Goal: Information Seeking & Learning: Learn about a topic

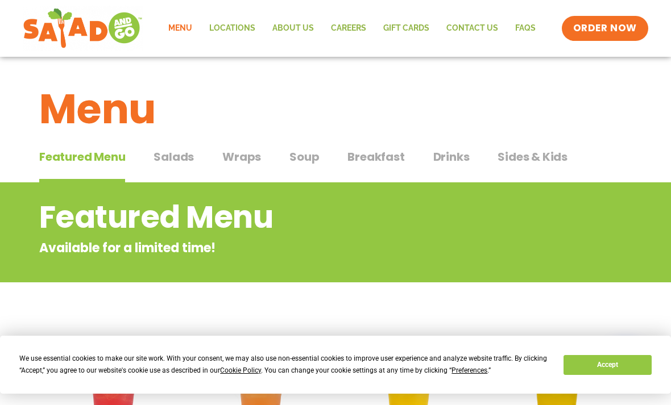
click at [245, 155] on span "Wraps" at bounding box center [241, 156] width 39 height 17
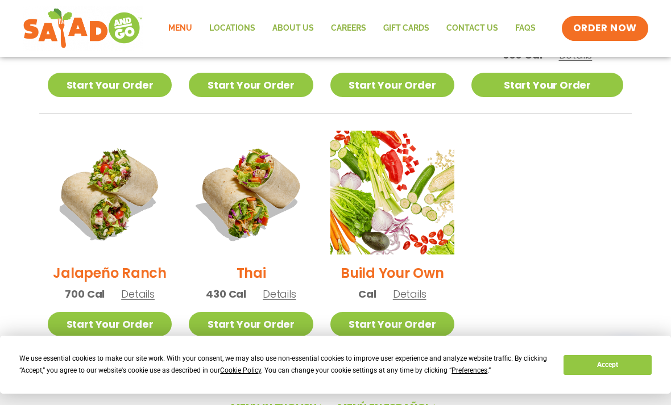
scroll to position [758, 0]
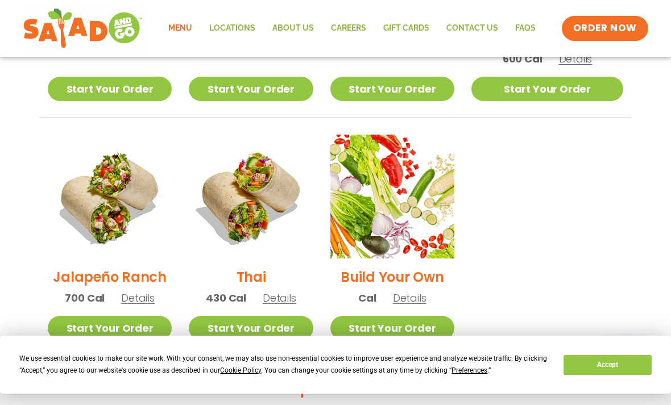
click at [438, 200] on img at bounding box center [392, 197] width 124 height 124
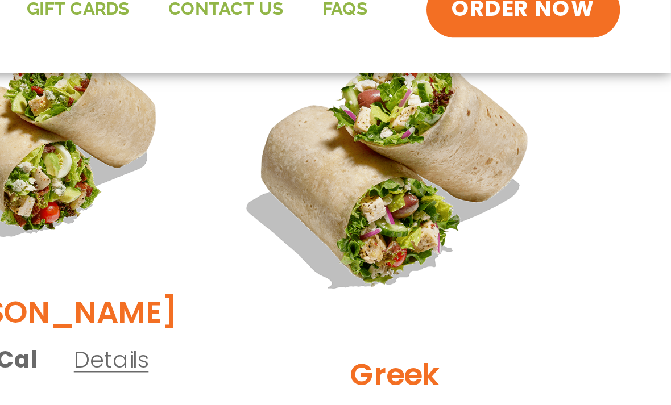
scroll to position [605, 2]
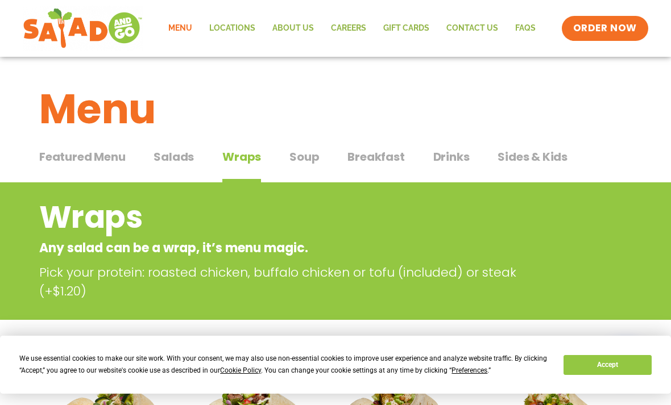
click at [304, 164] on span "Soup" at bounding box center [304, 156] width 30 height 17
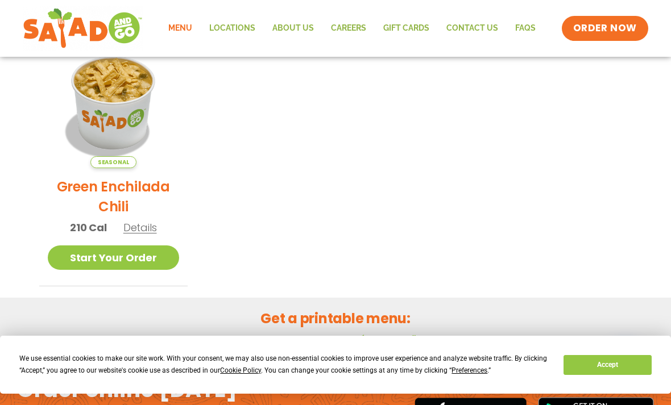
scroll to position [280, 0]
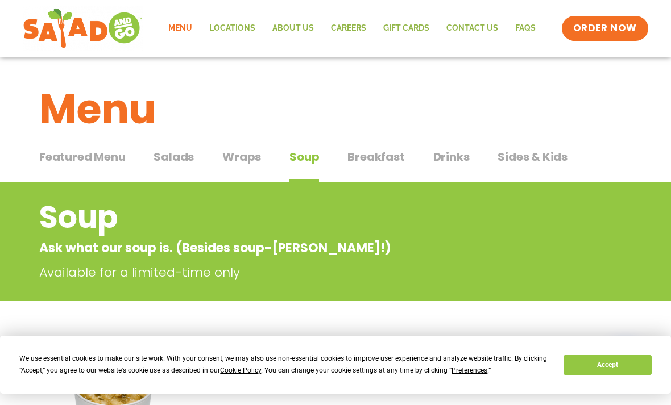
click at [305, 151] on span "Soup" at bounding box center [304, 156] width 30 height 17
click at [308, 151] on span "Soup" at bounding box center [304, 156] width 30 height 17
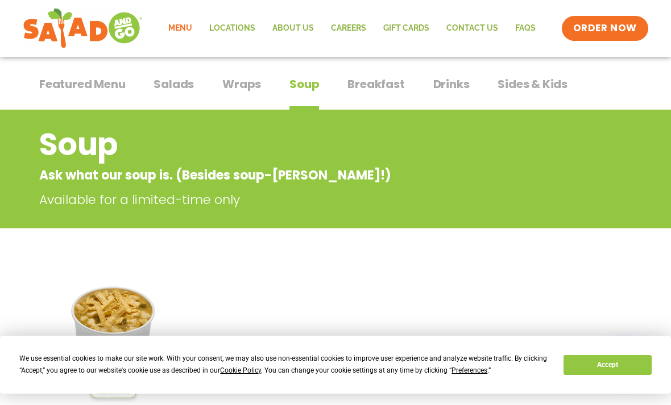
scroll to position [72, 0]
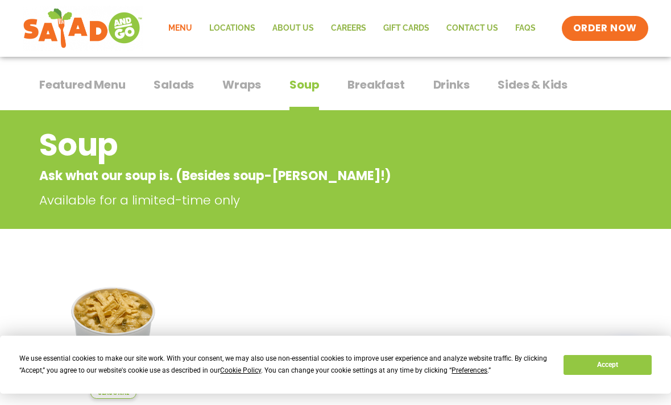
click at [123, 323] on img at bounding box center [113, 333] width 131 height 131
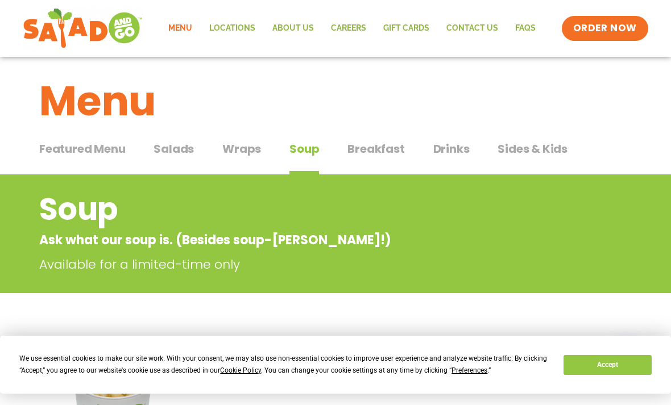
click at [389, 148] on span "Breakfast" at bounding box center [375, 148] width 57 height 17
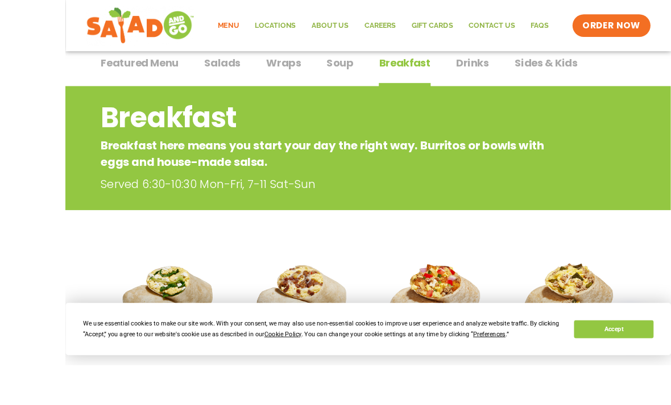
scroll to position [194, 0]
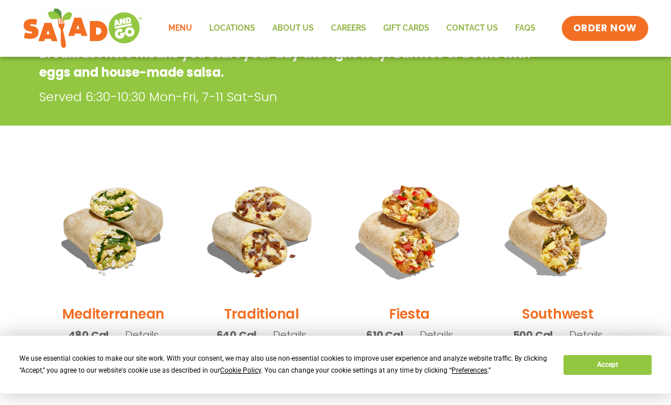
click at [135, 226] on img at bounding box center [113, 229] width 131 height 131
click at [584, 226] on img at bounding box center [557, 229] width 131 height 131
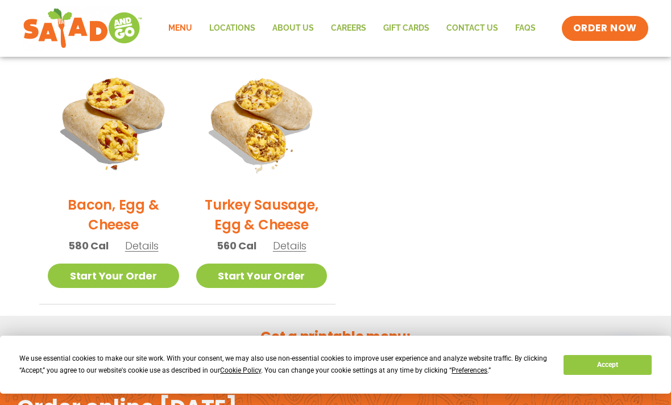
scroll to position [44, 0]
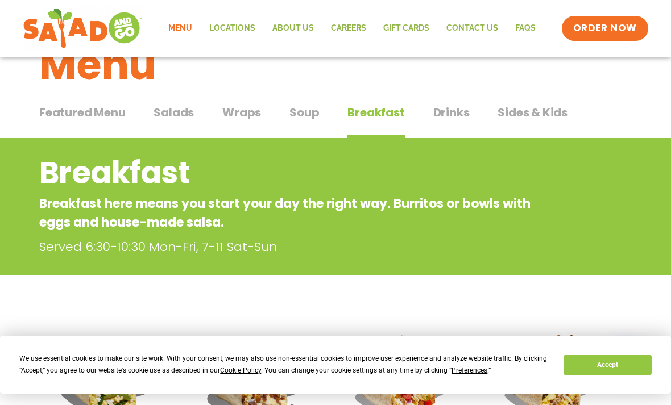
click at [434, 115] on span "Drinks" at bounding box center [451, 112] width 36 height 17
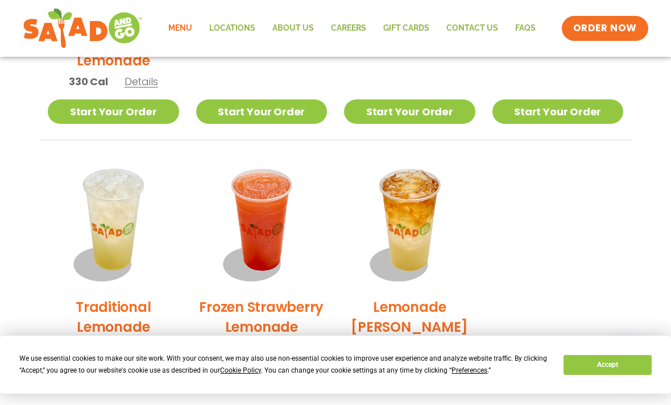
scroll to position [757, 0]
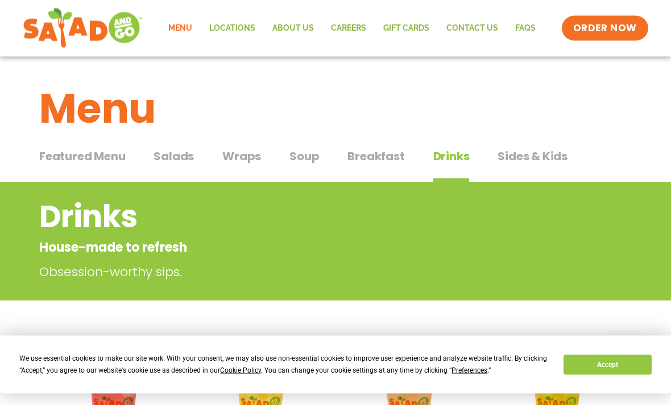
click at [549, 161] on span "Sides & Kids" at bounding box center [532, 156] width 70 height 17
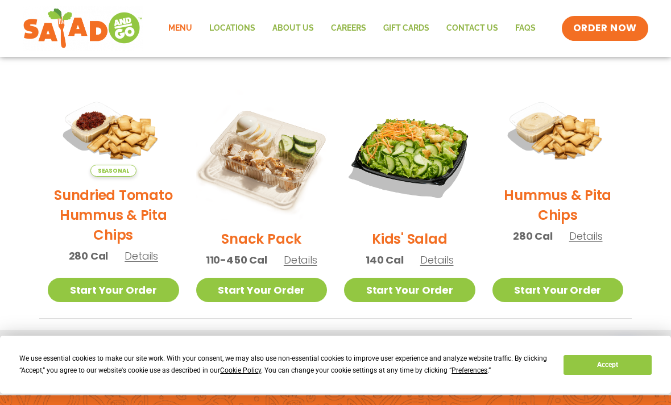
scroll to position [229, 0]
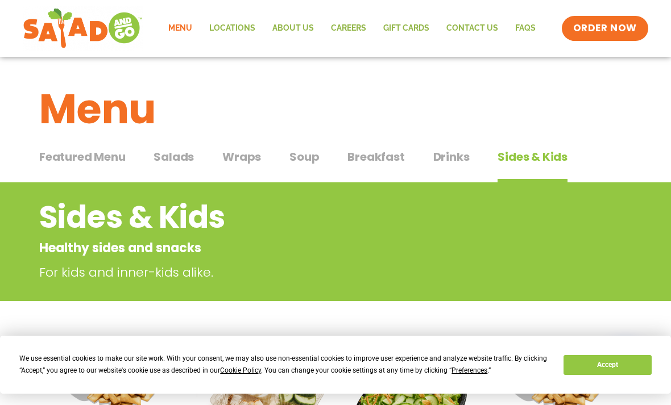
click at [161, 163] on span "Salads" at bounding box center [173, 156] width 40 height 17
